Goal: Information Seeking & Learning: Learn about a topic

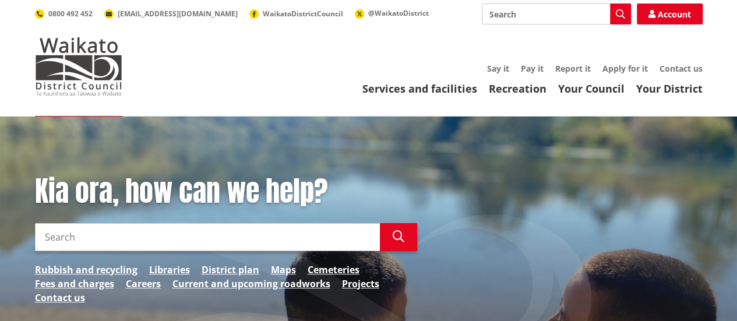
click at [527, 23] on input "Search" at bounding box center [556, 13] width 149 height 21
type input "jobs"
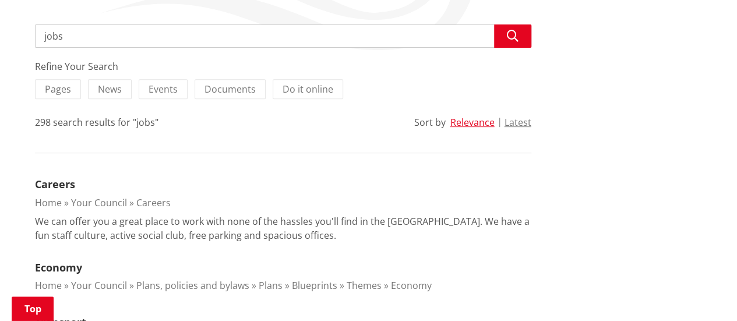
scroll to position [256, 0]
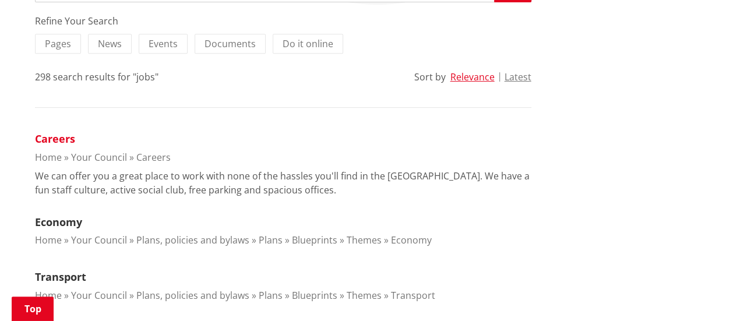
click at [68, 136] on link "Careers" at bounding box center [55, 139] width 40 height 14
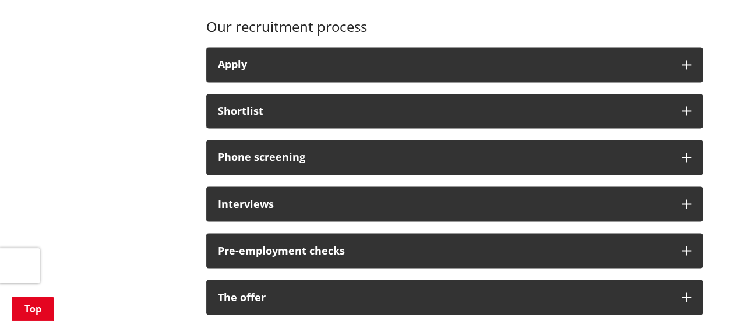
scroll to position [886, 0]
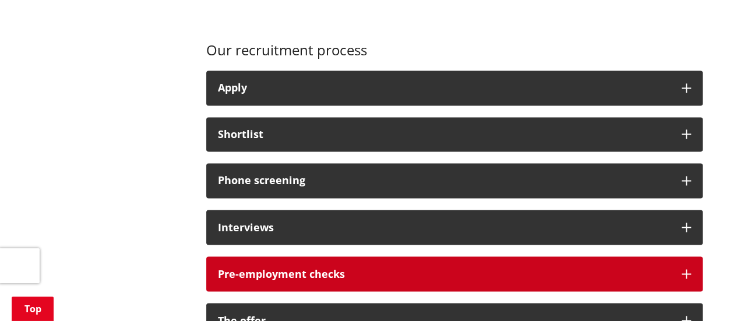
click at [688, 271] on icon "button" at bounding box center [686, 273] width 9 height 9
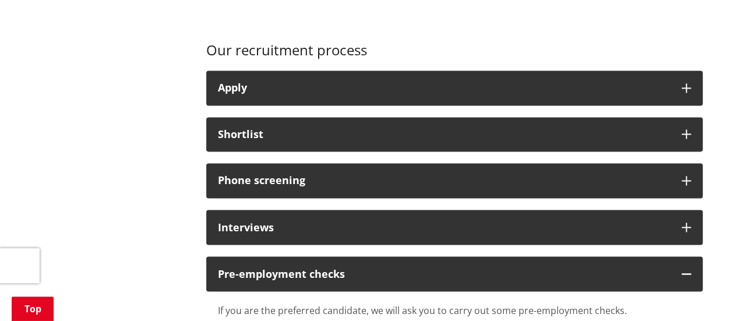
click at [154, 205] on div "More from this section Careers Here at Te Kaunihera aa Takiwaa o Waikato|Waikat…" at bounding box center [368, 173] width 685 height 1647
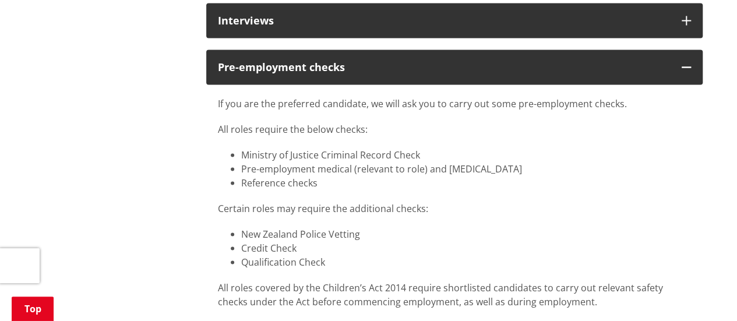
scroll to position [1096, 0]
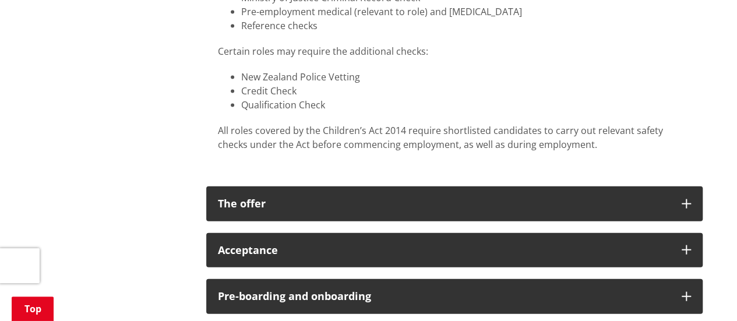
scroll to position [1259, 0]
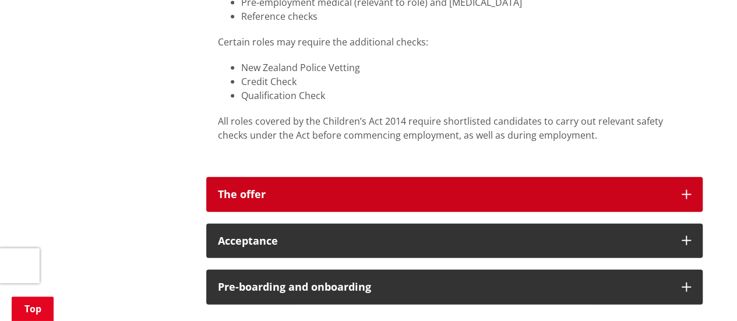
click at [683, 191] on icon "button" at bounding box center [686, 194] width 9 height 9
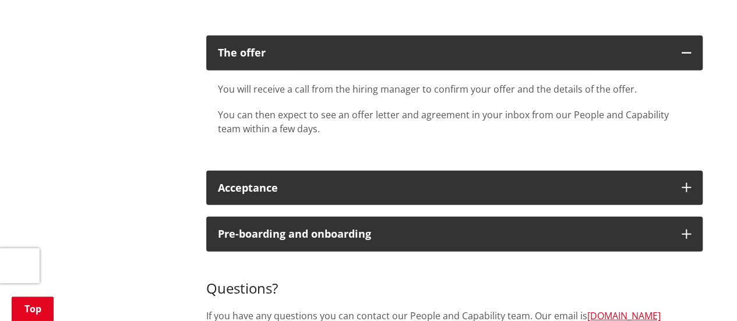
scroll to position [1422, 0]
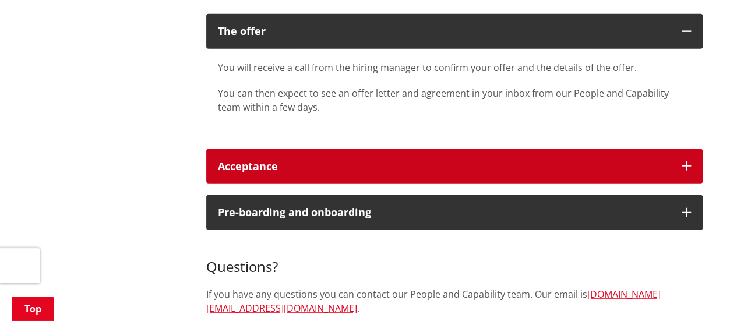
click at [690, 164] on icon "button" at bounding box center [686, 165] width 9 height 9
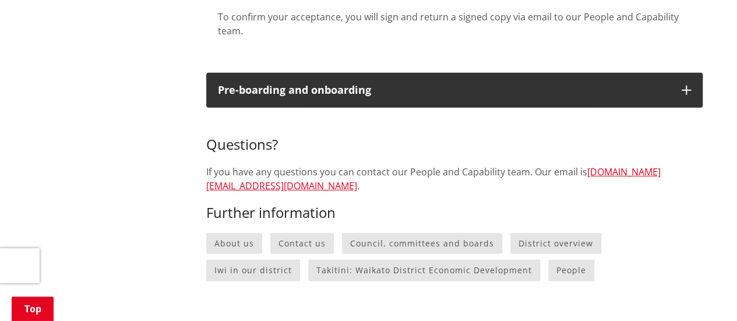
scroll to position [1609, 0]
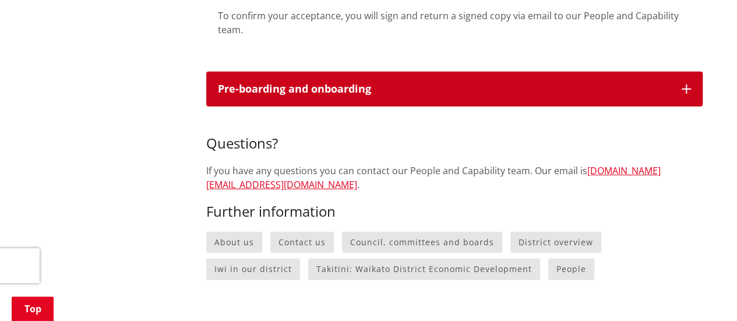
click at [684, 85] on icon "button" at bounding box center [686, 89] width 9 height 9
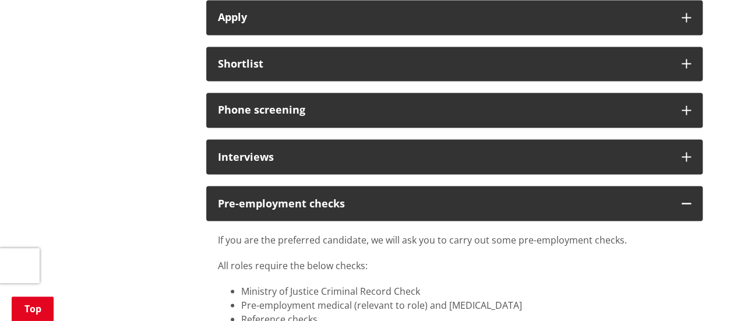
scroll to position [956, 0]
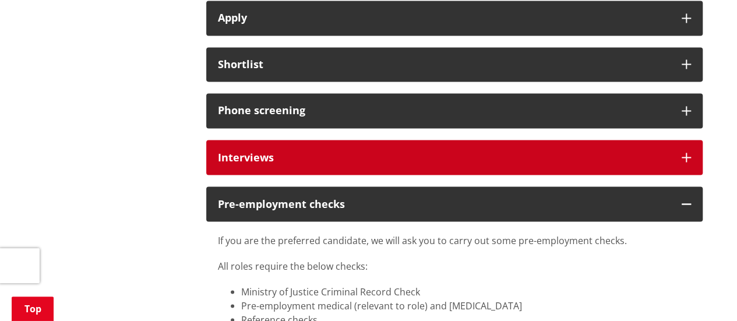
click at [680, 154] on button "Interviews" at bounding box center [454, 157] width 497 height 35
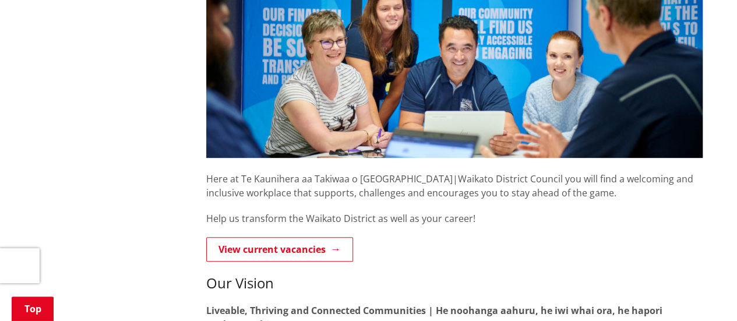
scroll to position [256, 0]
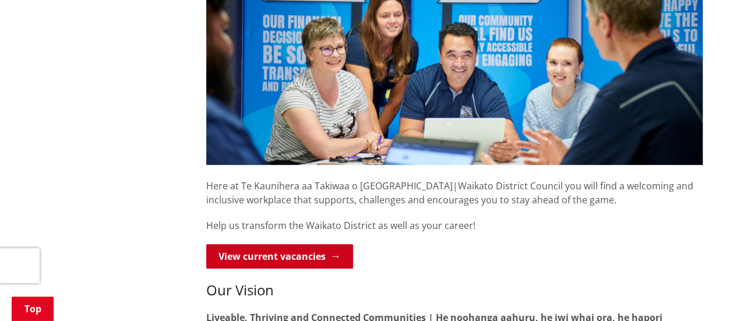
click at [244, 258] on link "View current vacancies" at bounding box center [279, 256] width 147 height 24
